Goal: Navigation & Orientation: Find specific page/section

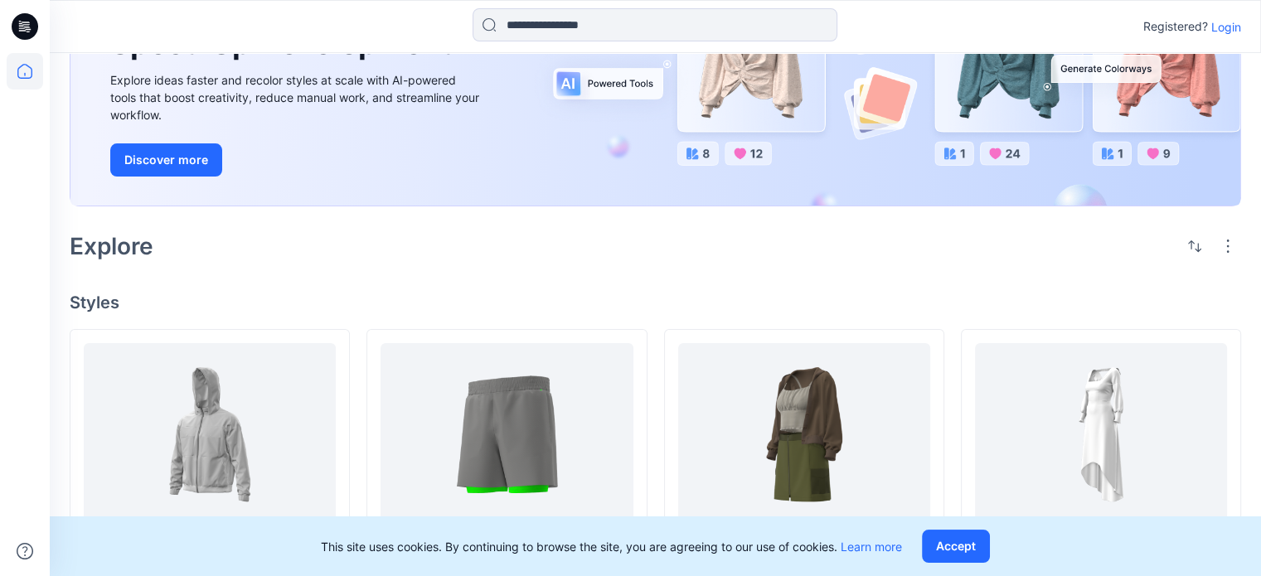
scroll to position [166, 0]
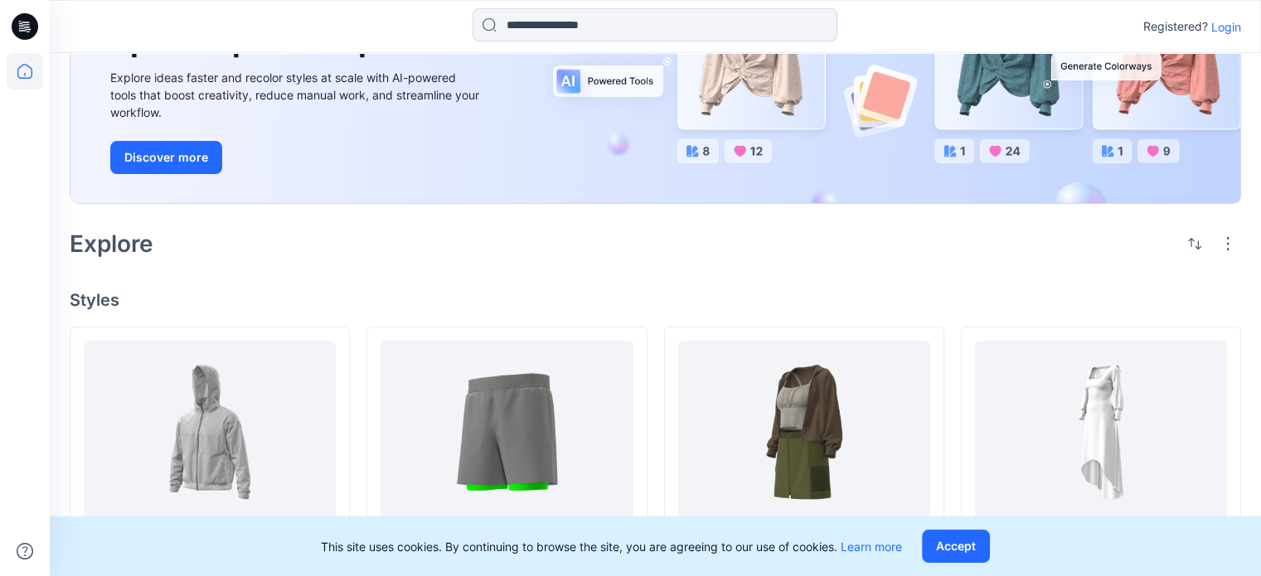
click at [1220, 22] on p "Login" at bounding box center [1226, 26] width 30 height 17
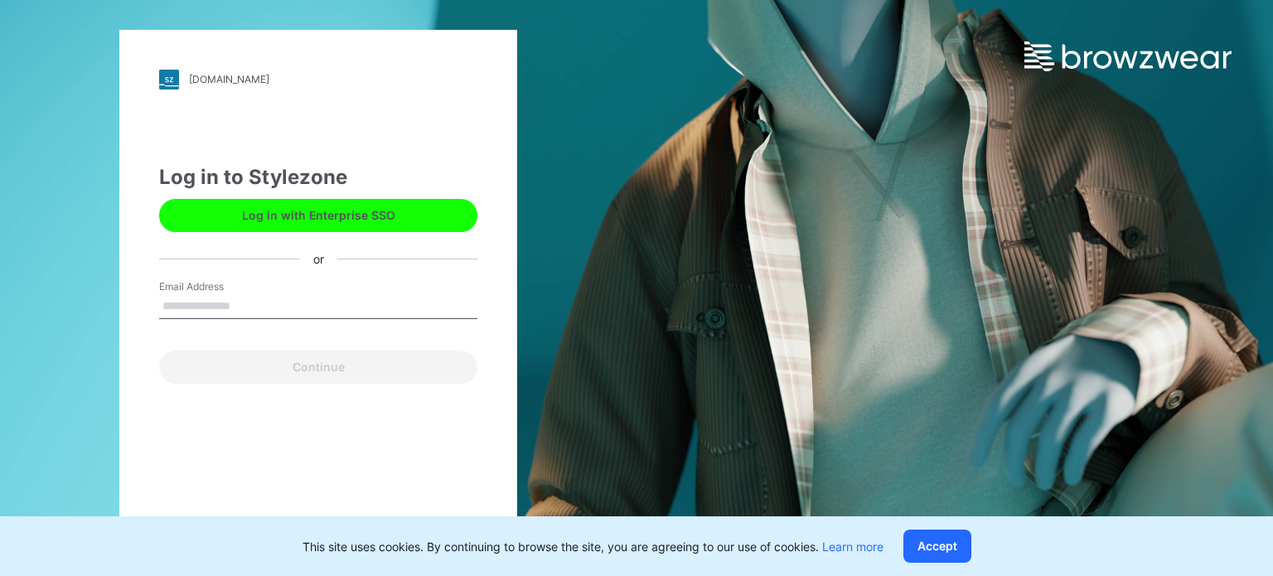
click at [279, 217] on button "Log in with Enterprise SSO" at bounding box center [318, 215] width 318 height 33
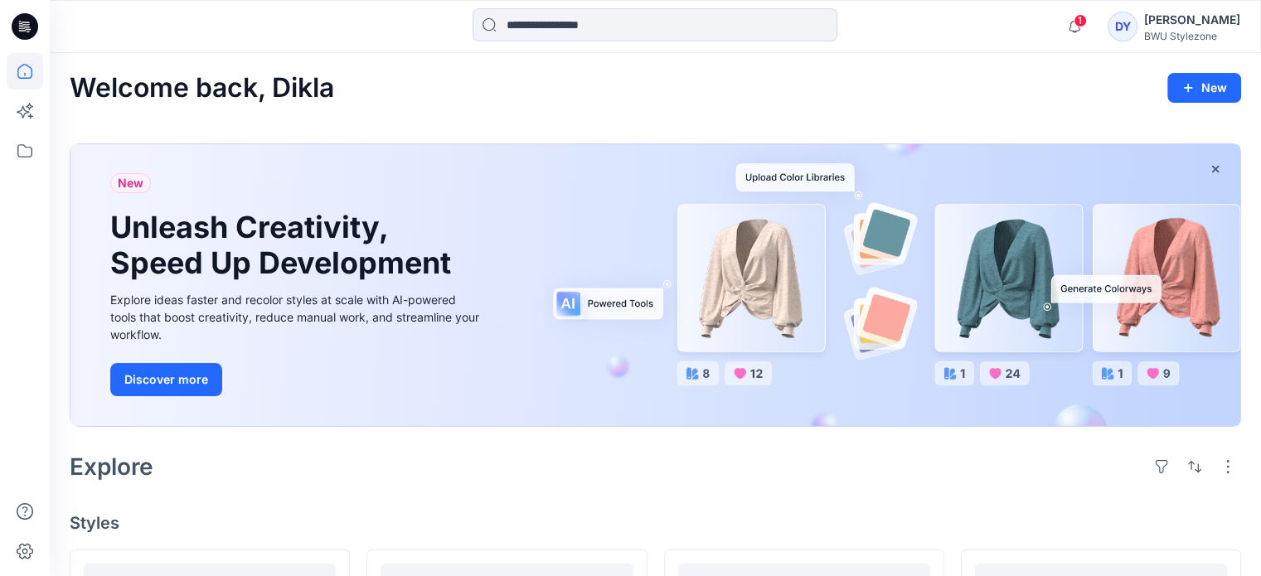
click at [1176, 34] on div "BWU Stylezone" at bounding box center [1192, 36] width 96 height 12
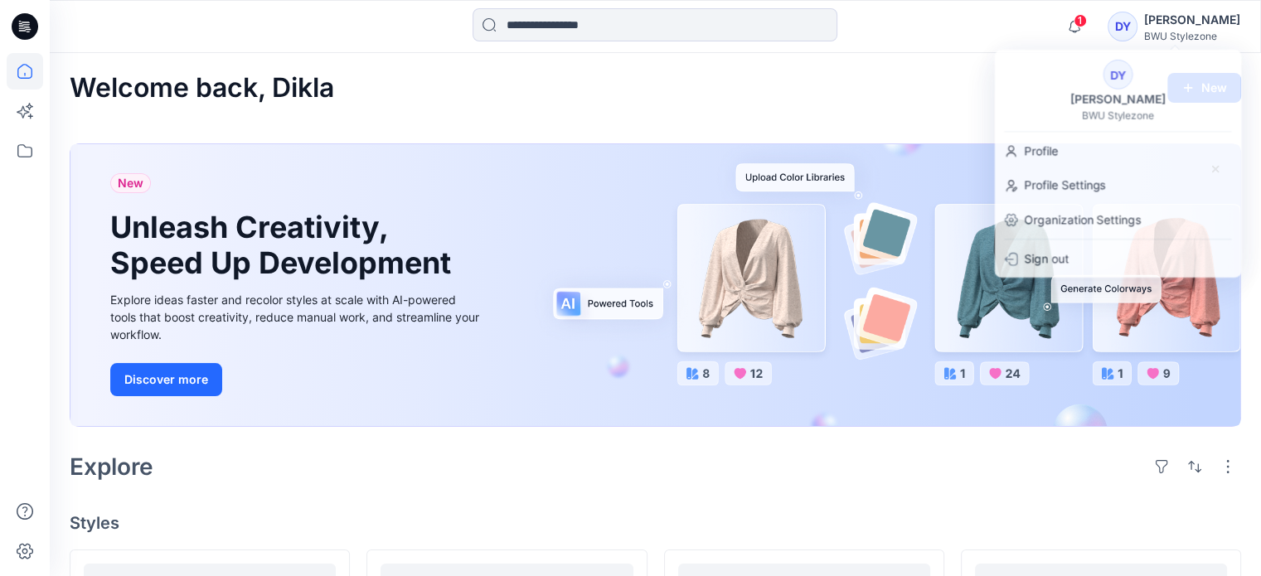
click at [938, 99] on div "Welcome back, Dikla New" at bounding box center [655, 88] width 1171 height 31
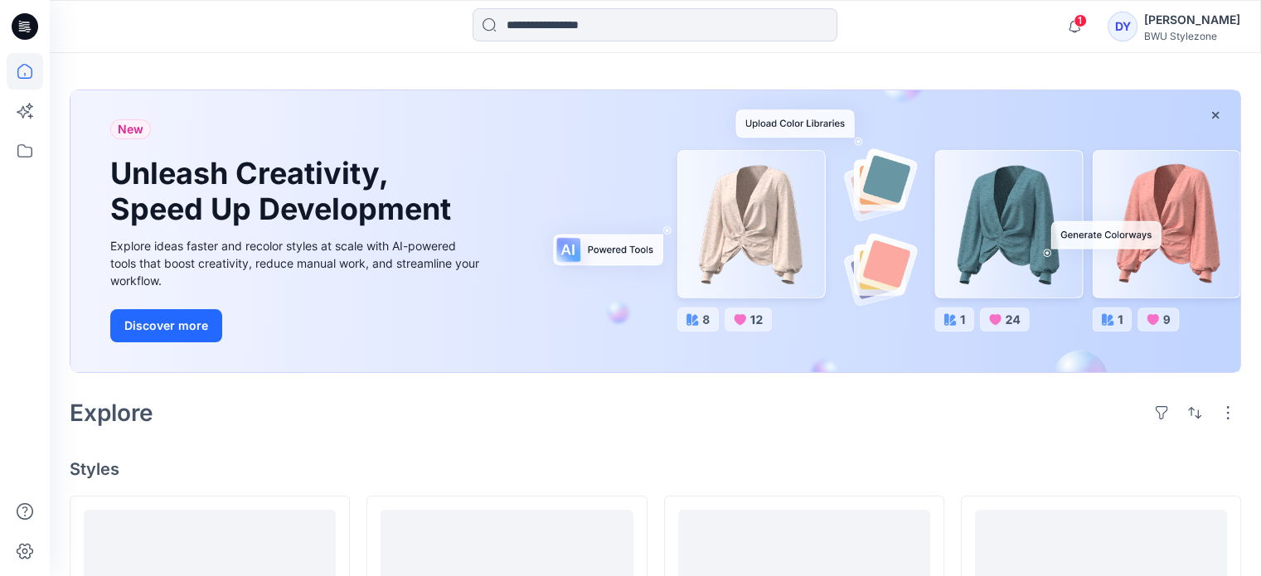
scroll to position [83, 0]
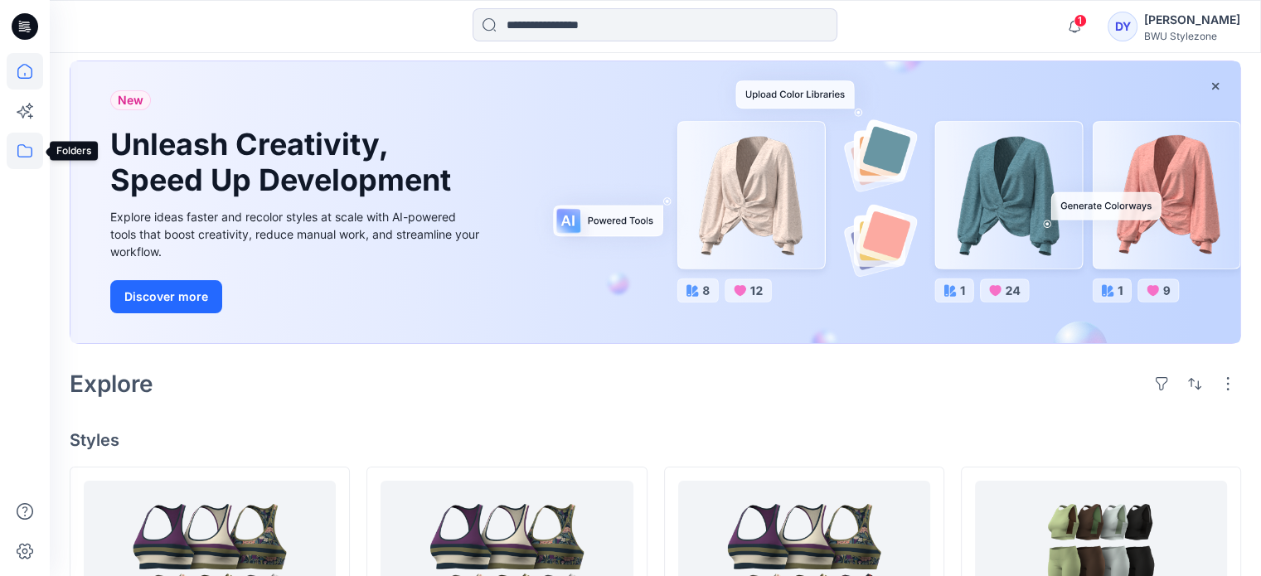
click at [17, 157] on icon at bounding box center [25, 151] width 36 height 36
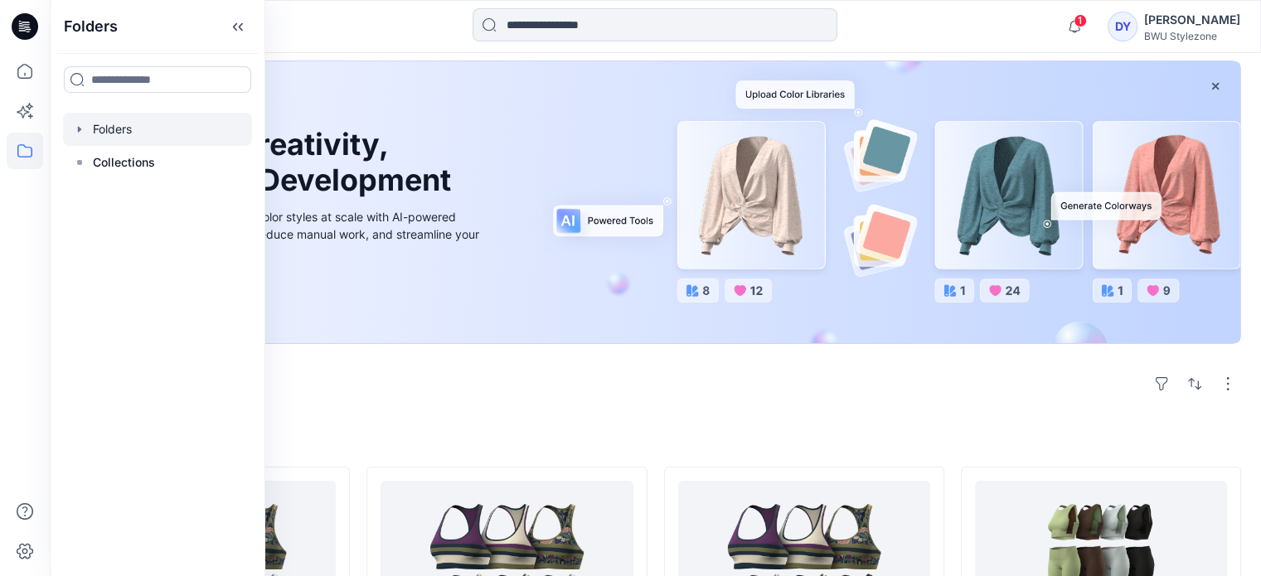
click at [135, 127] on div at bounding box center [157, 129] width 189 height 33
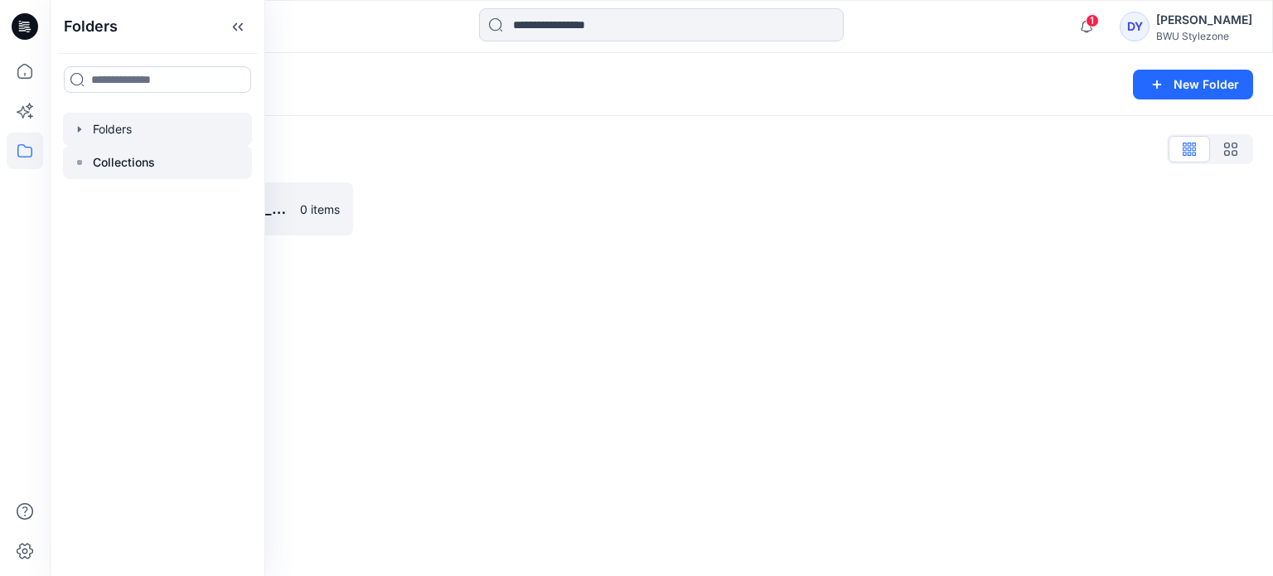
click at [119, 162] on p "Collections" at bounding box center [124, 163] width 62 height 20
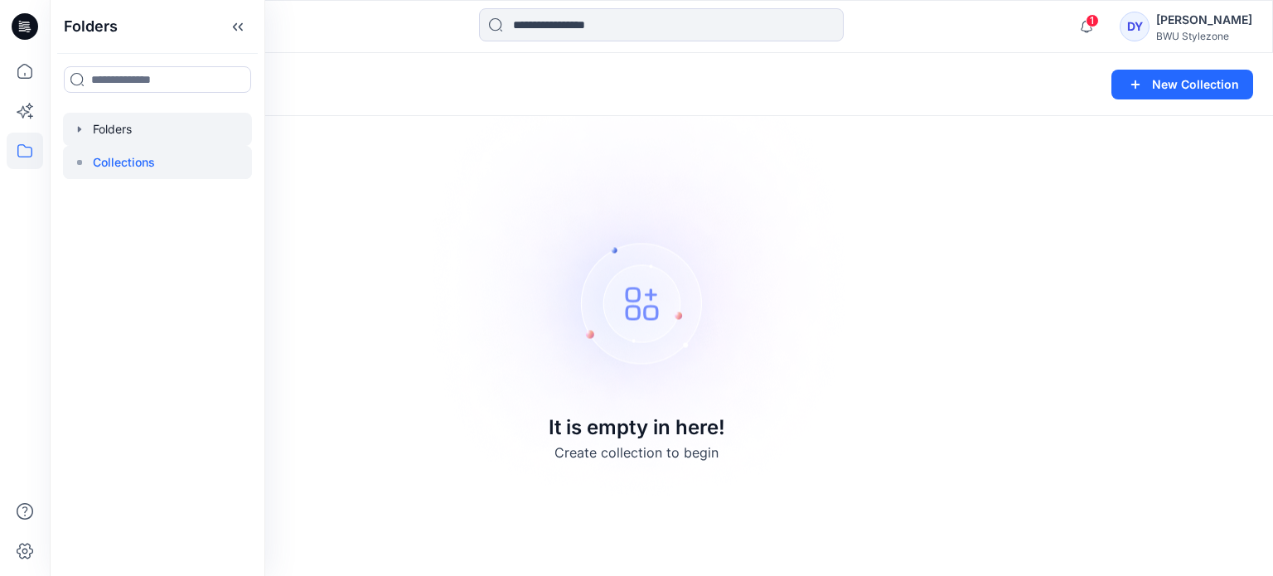
click at [119, 126] on div at bounding box center [157, 129] width 189 height 33
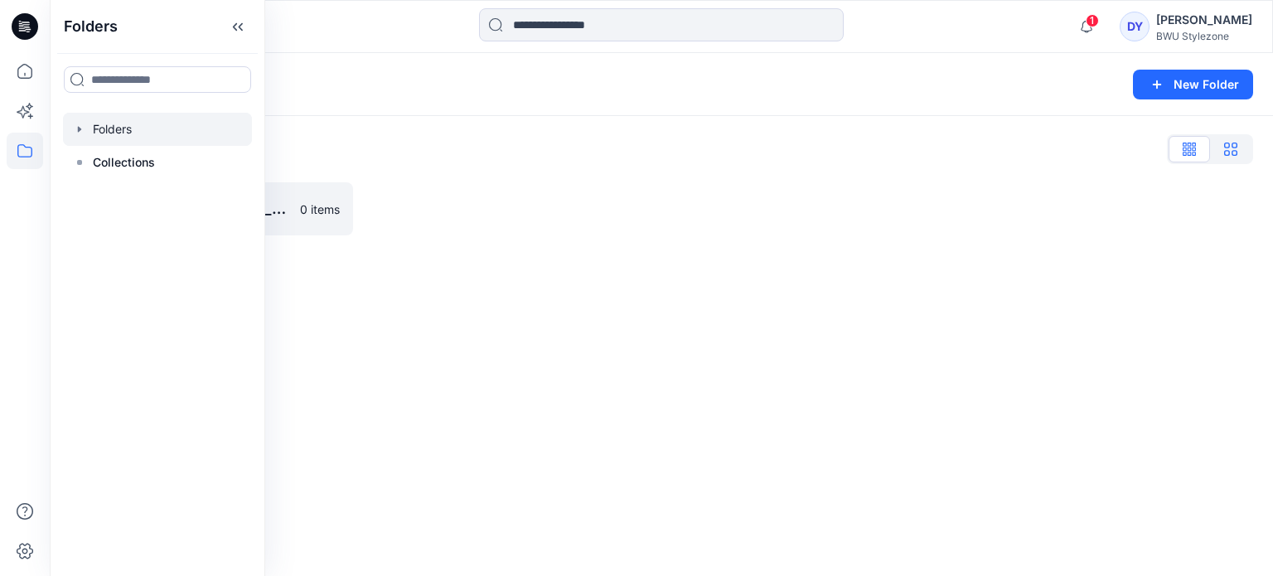
click at [1233, 148] on icon "button" at bounding box center [1230, 149] width 13 height 13
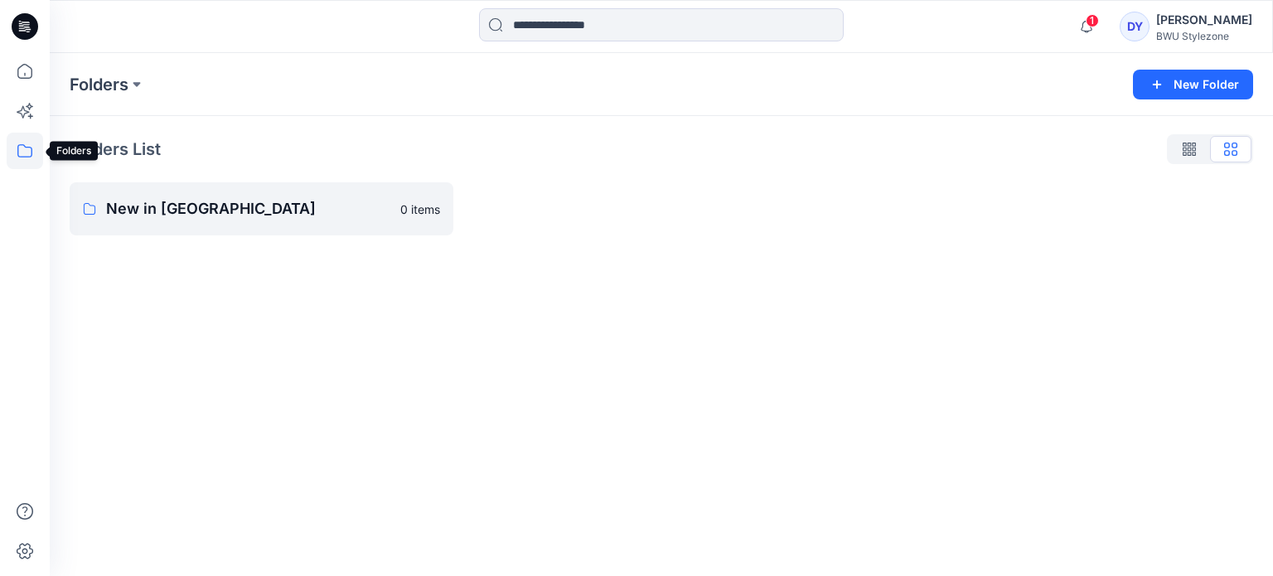
click at [22, 148] on icon at bounding box center [25, 151] width 36 height 36
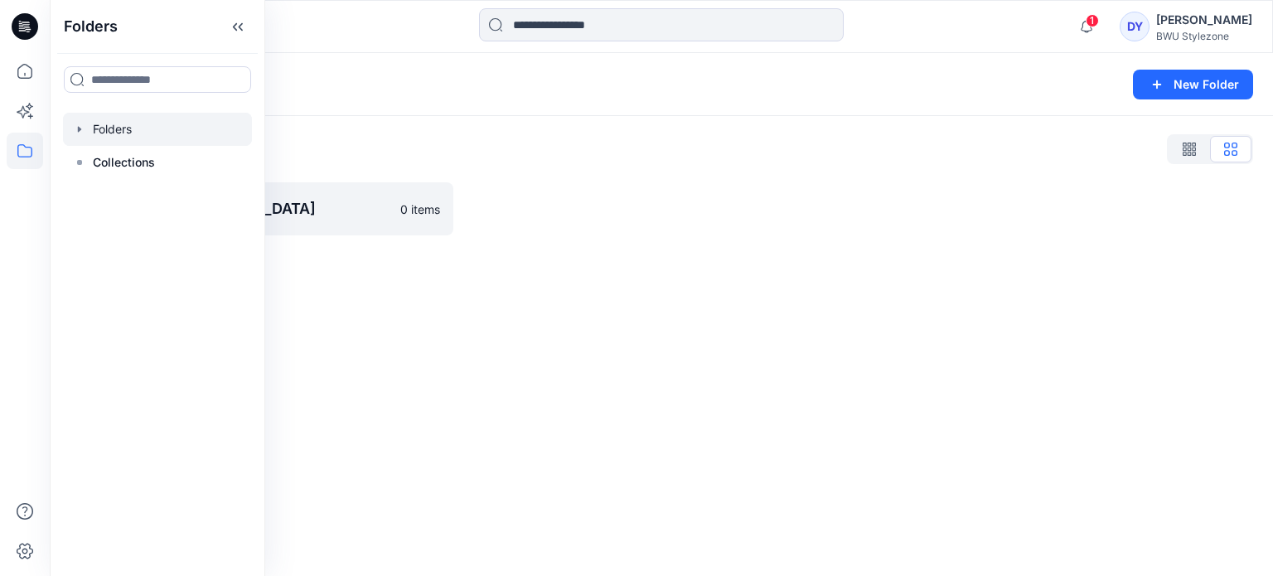
click at [22, 148] on icon at bounding box center [25, 151] width 36 height 36
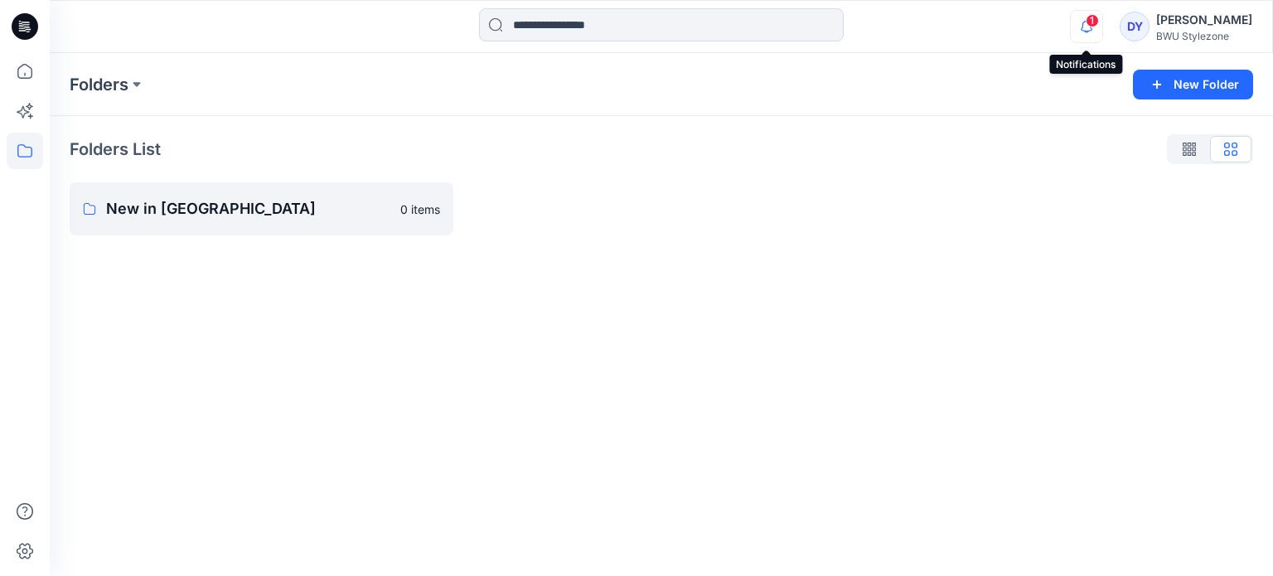
click at [1087, 27] on icon "button" at bounding box center [1086, 26] width 31 height 33
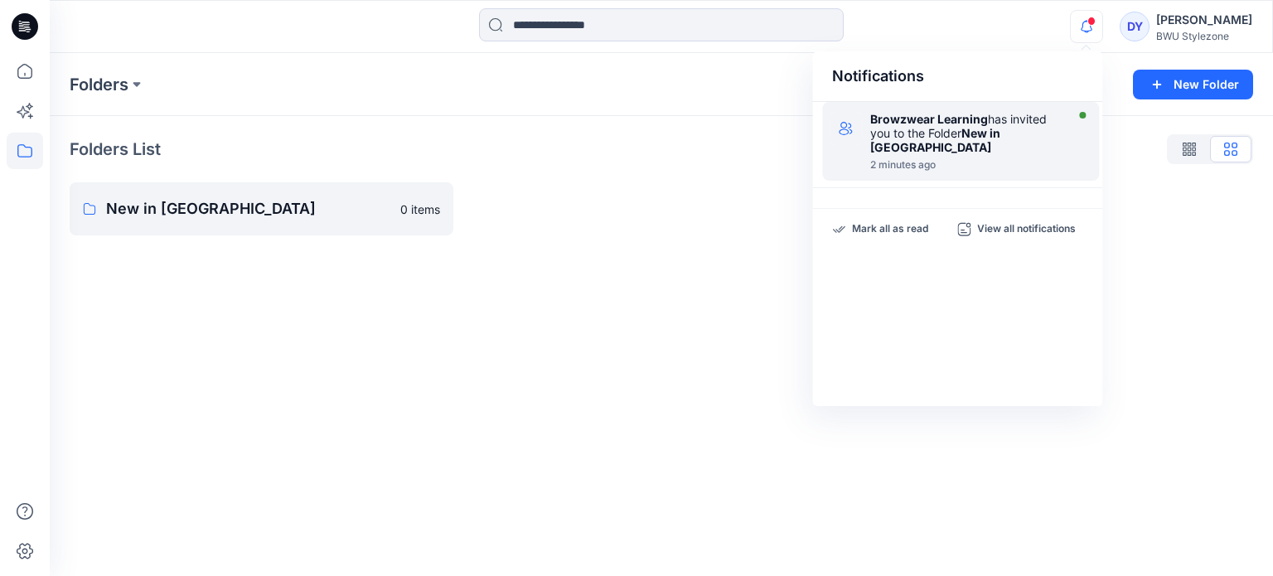
click at [958, 124] on strong "Browzwear Learning" at bounding box center [929, 119] width 118 height 14
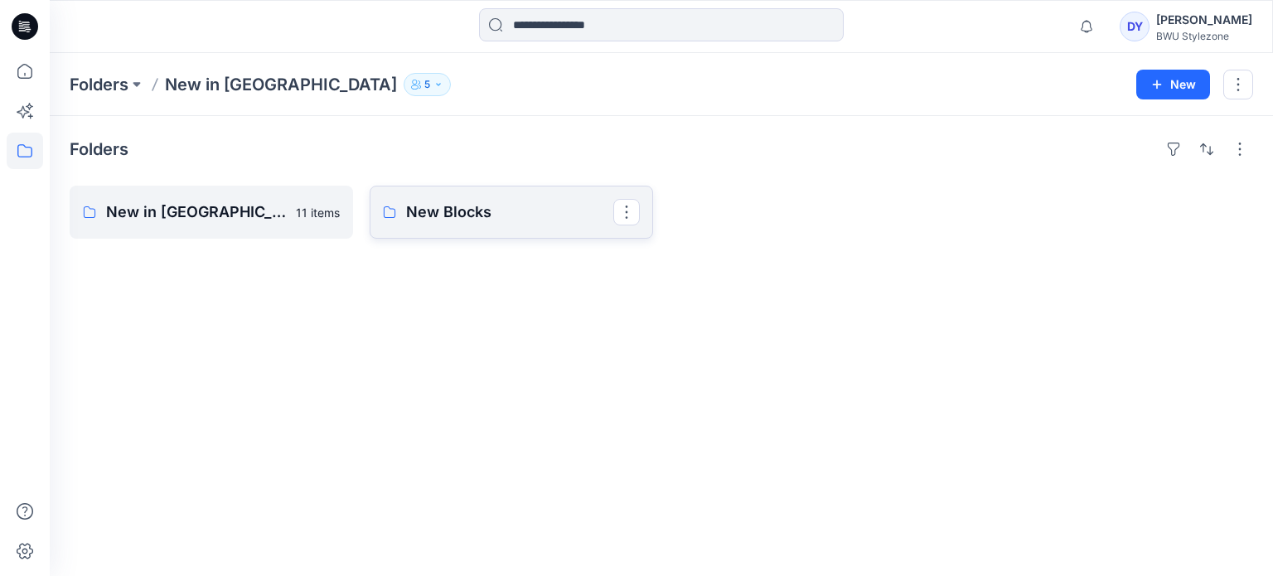
click at [501, 206] on p "New Blocks" at bounding box center [509, 212] width 207 height 23
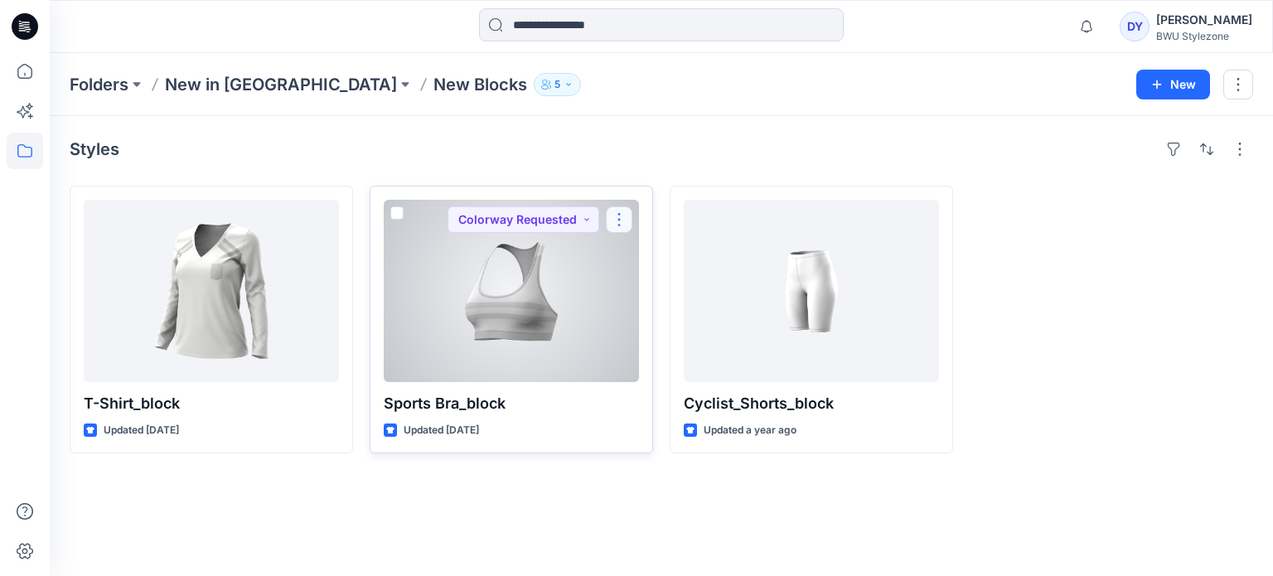
click at [624, 221] on button "button" at bounding box center [619, 219] width 27 height 27
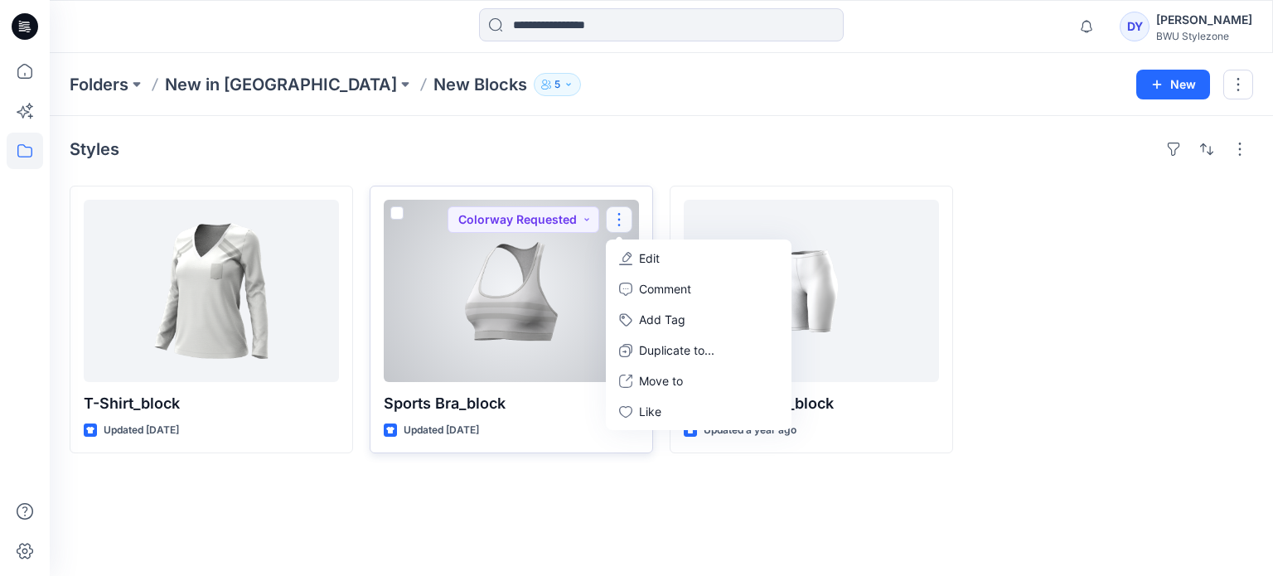
click at [427, 340] on div at bounding box center [511, 291] width 255 height 182
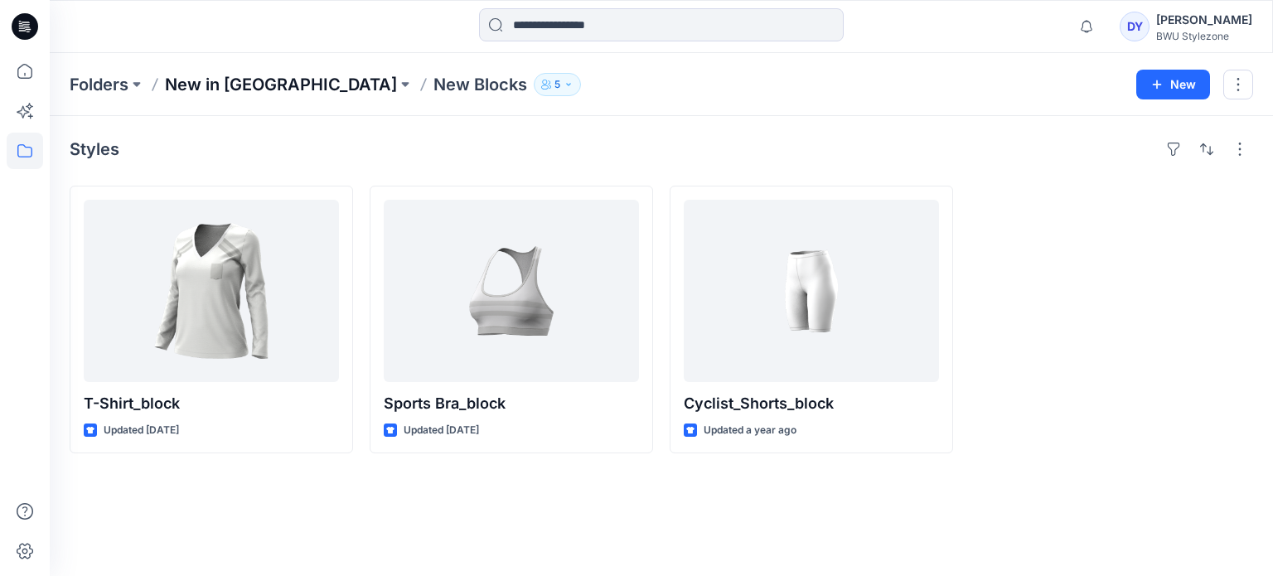
click at [204, 82] on p "New in [GEOGRAPHIC_DATA]" at bounding box center [281, 84] width 232 height 23
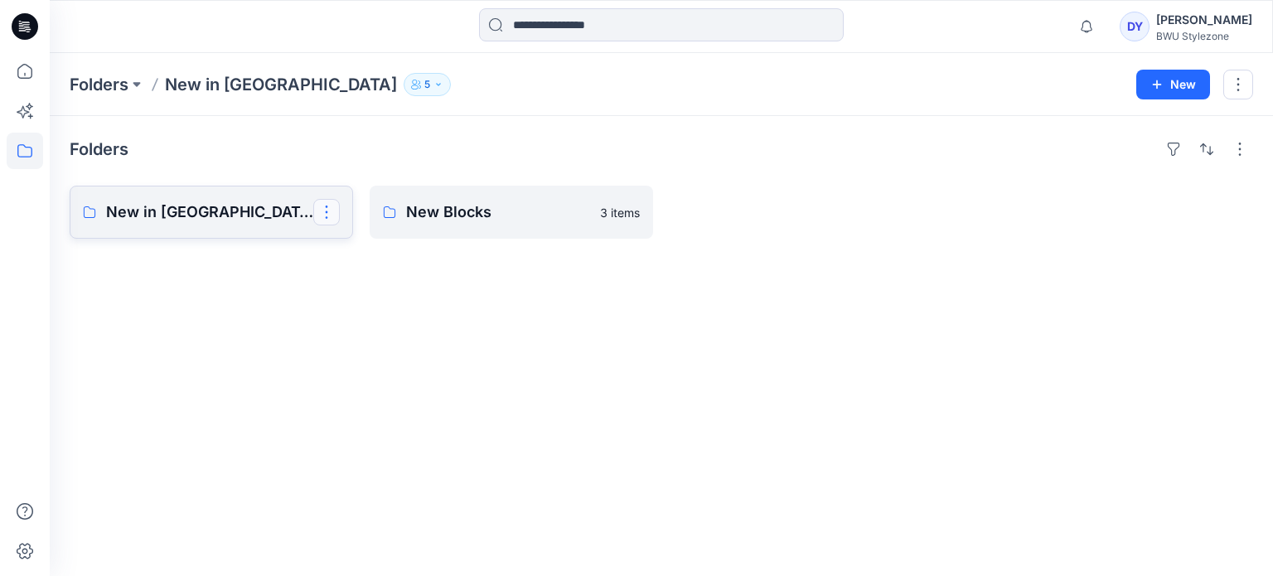
click at [322, 215] on button "button" at bounding box center [326, 212] width 27 height 27
click at [246, 214] on p "New in [GEOGRAPHIC_DATA]" at bounding box center [209, 212] width 207 height 23
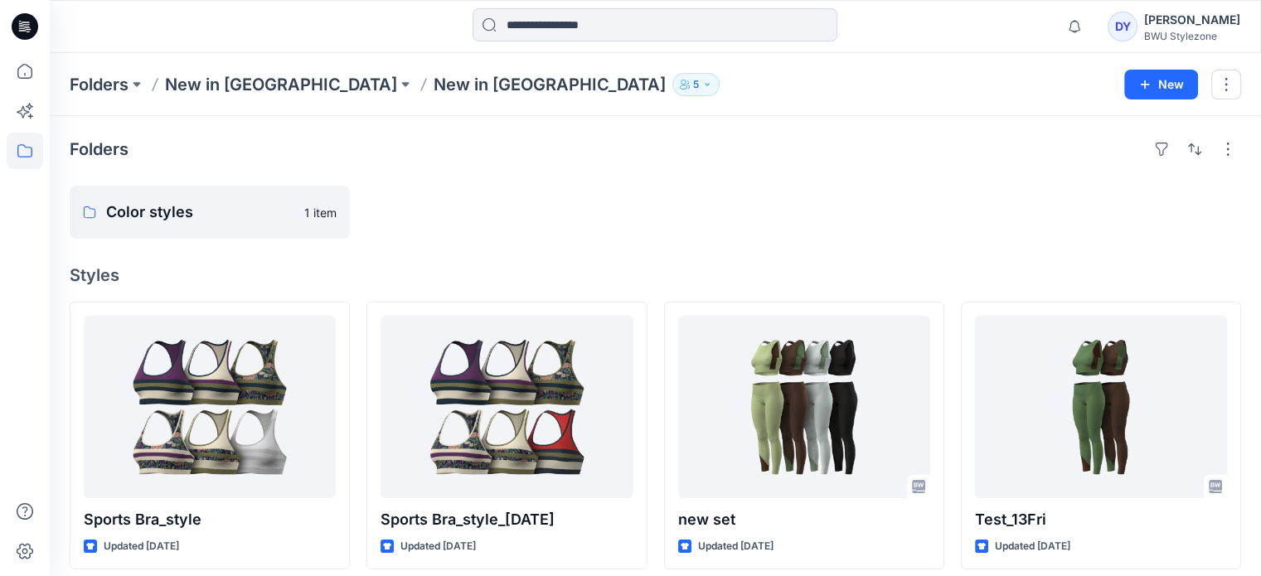
click at [820, 188] on div at bounding box center [804, 212] width 280 height 53
click at [702, 86] on icon "button" at bounding box center [707, 85] width 10 height 10
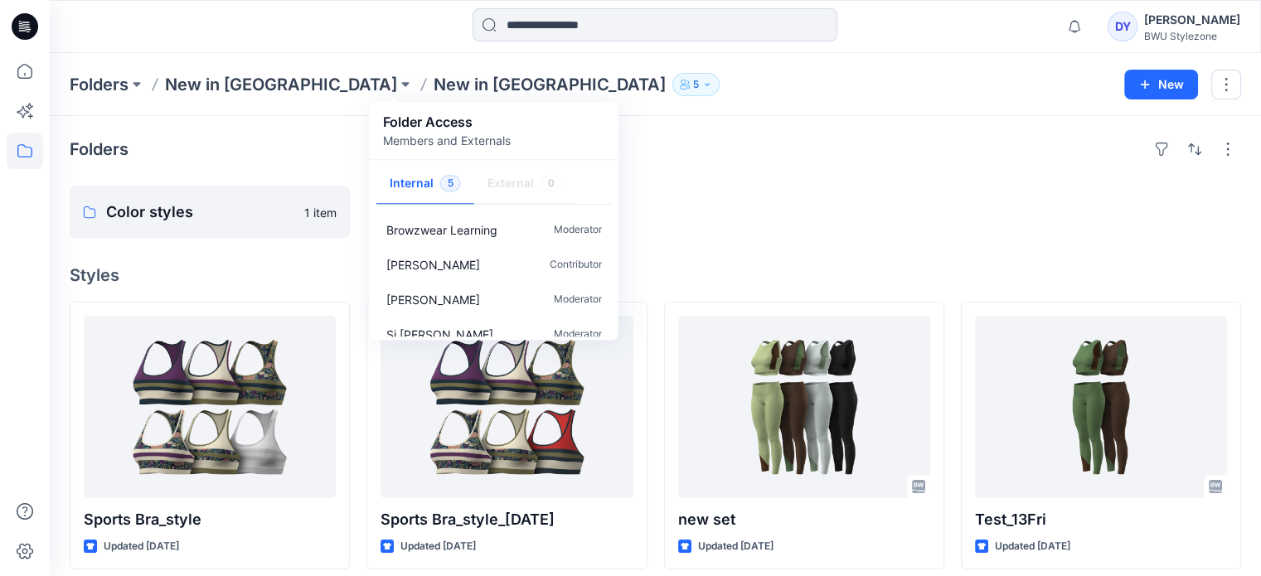
click at [758, 162] on div "Folders" at bounding box center [655, 149] width 1171 height 27
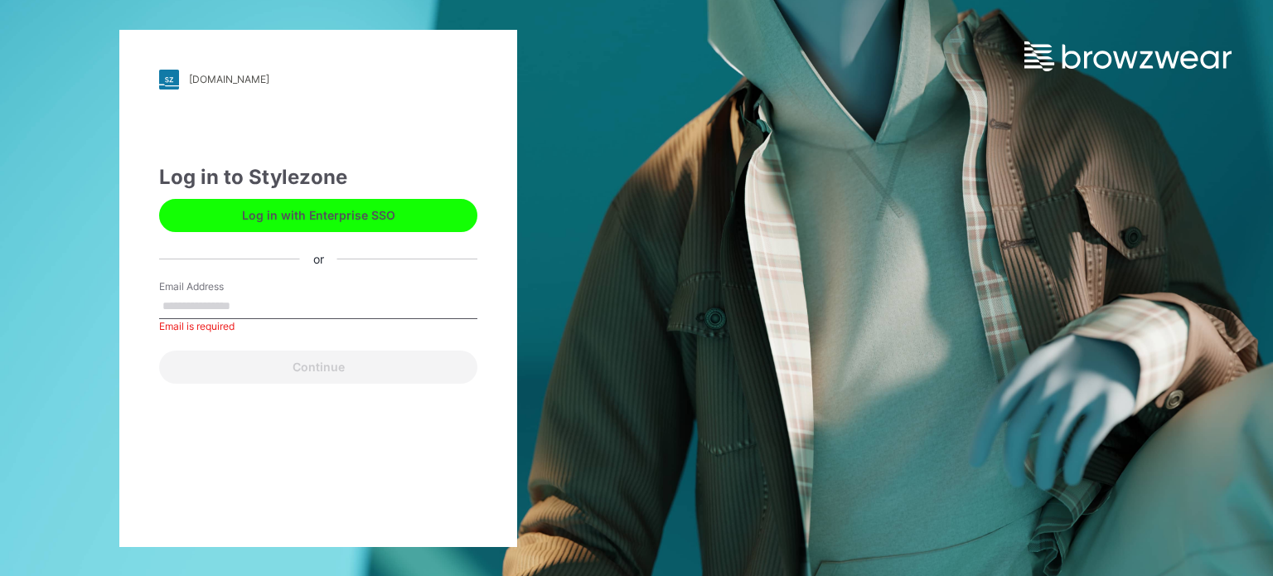
click at [303, 229] on button "Log in with Enterprise SSO" at bounding box center [318, 215] width 318 height 33
